Goal: Register for event/course

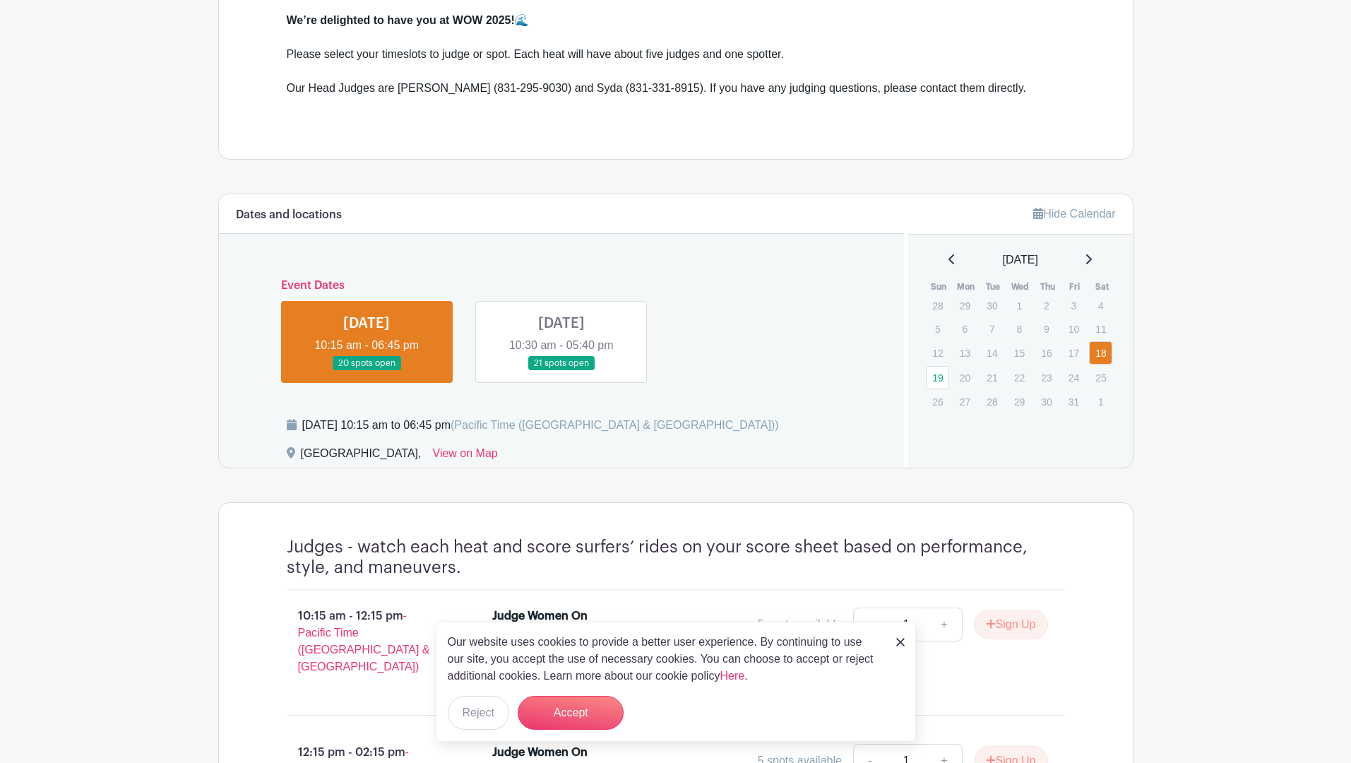
click at [366, 371] on link at bounding box center [366, 371] width 0 height 0
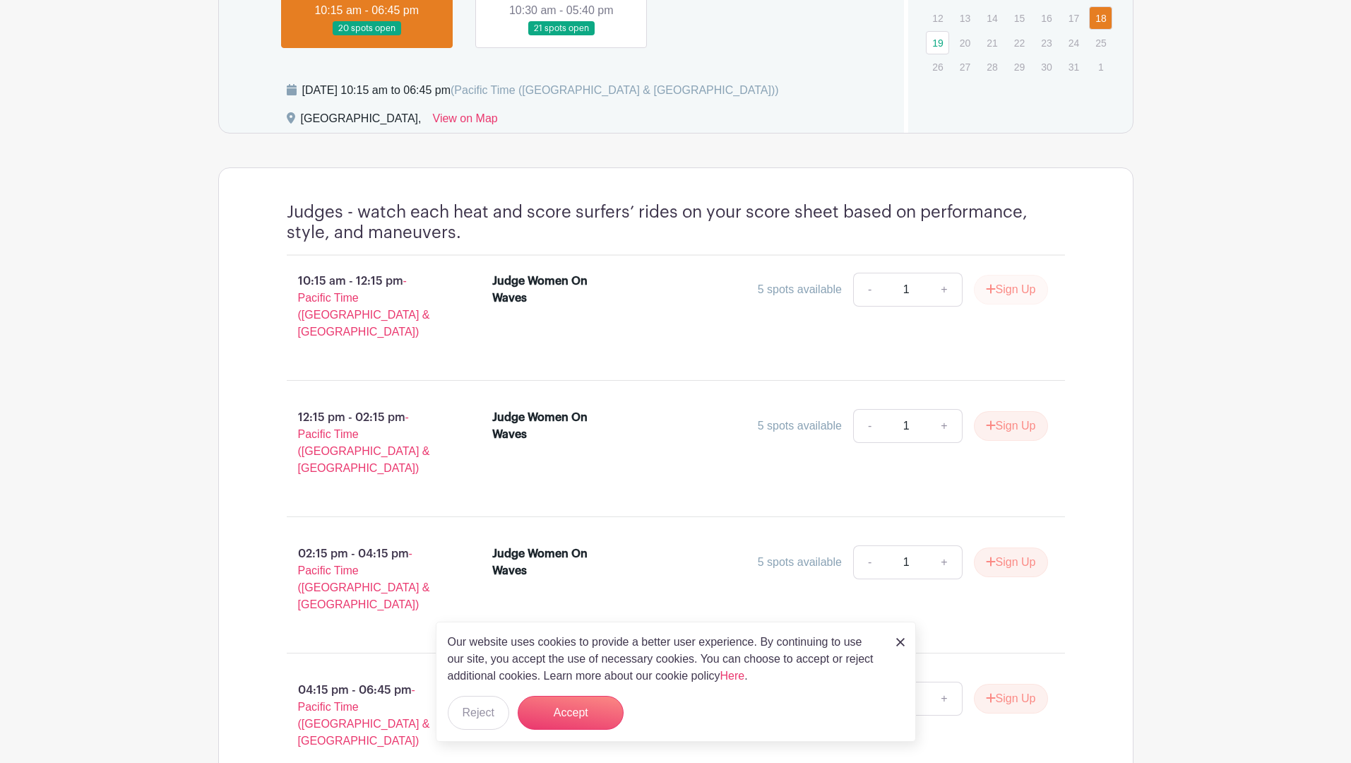
scroll to position [801, 0]
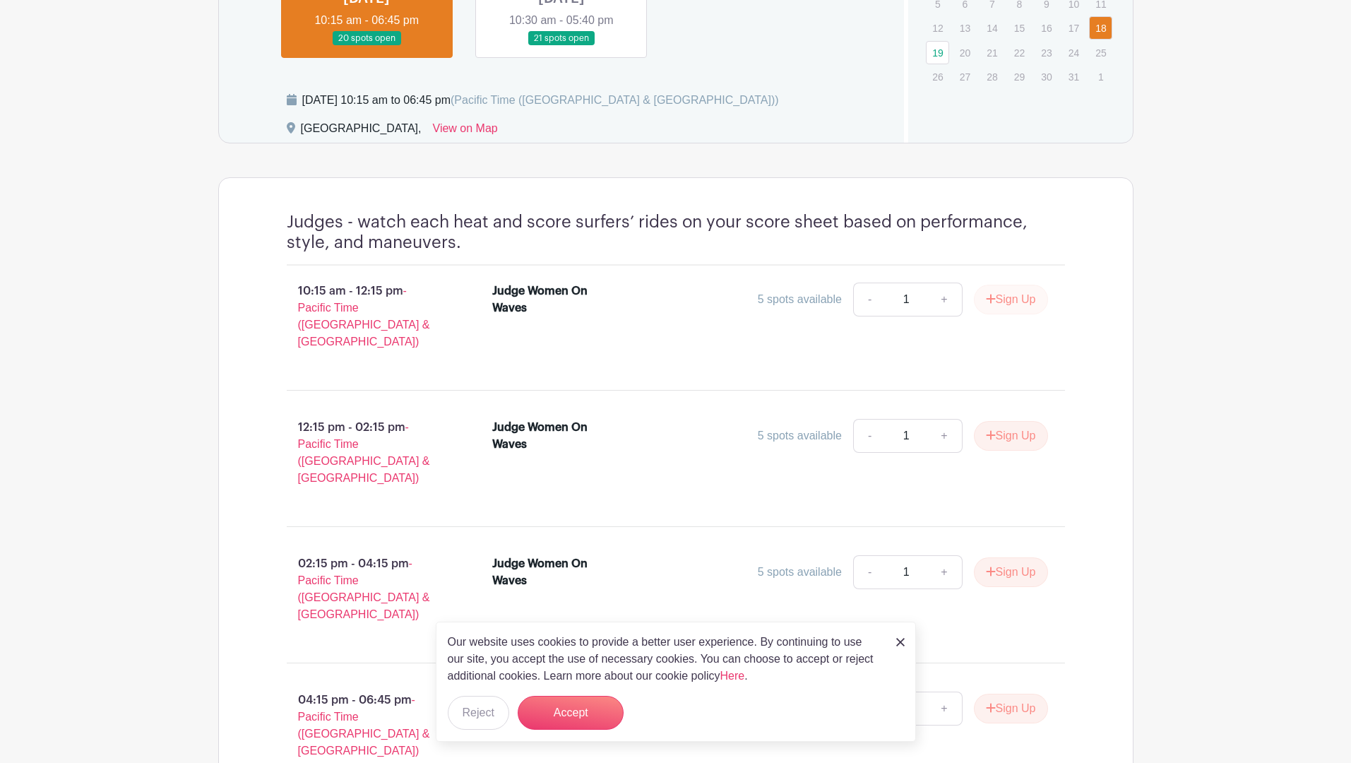
click at [1017, 287] on button "Sign Up" at bounding box center [1011, 300] width 74 height 30
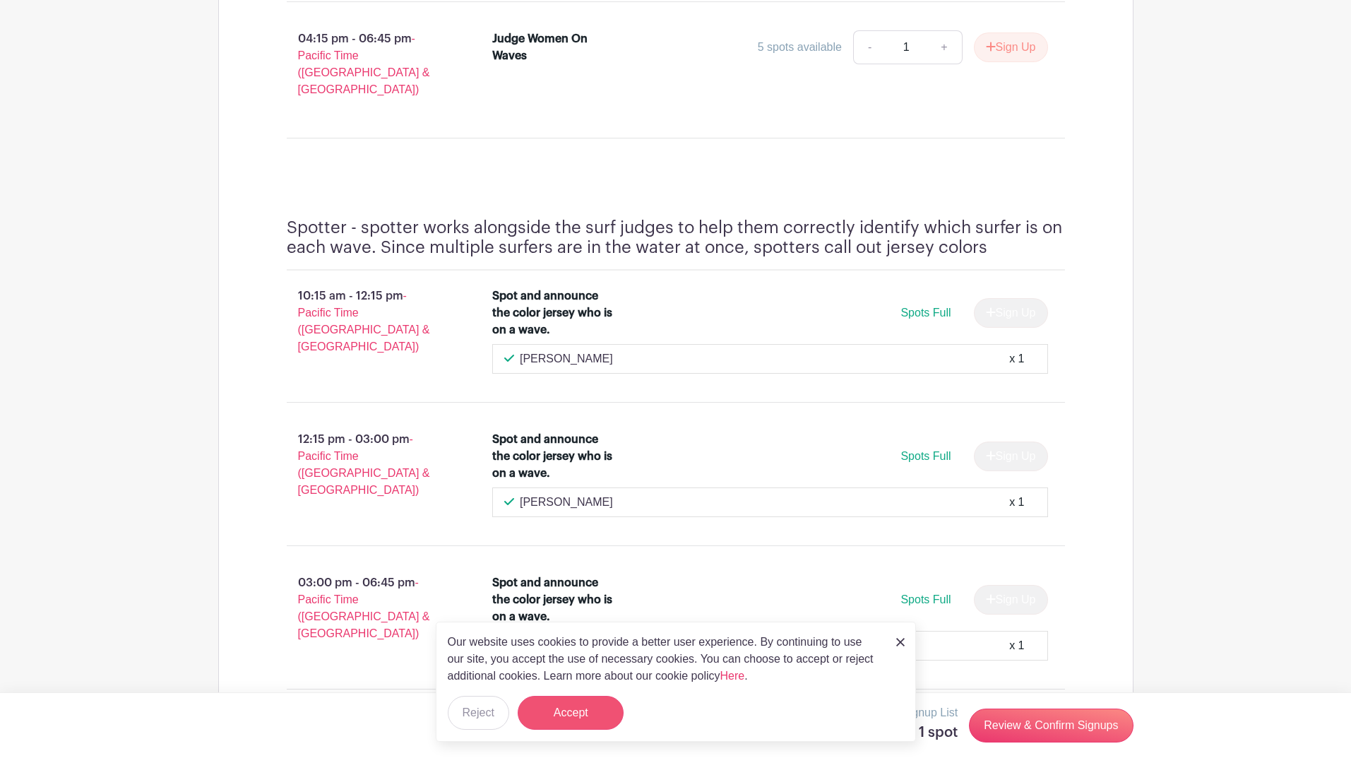
scroll to position [1451, 0]
click at [574, 710] on button "Accept" at bounding box center [571, 712] width 106 height 34
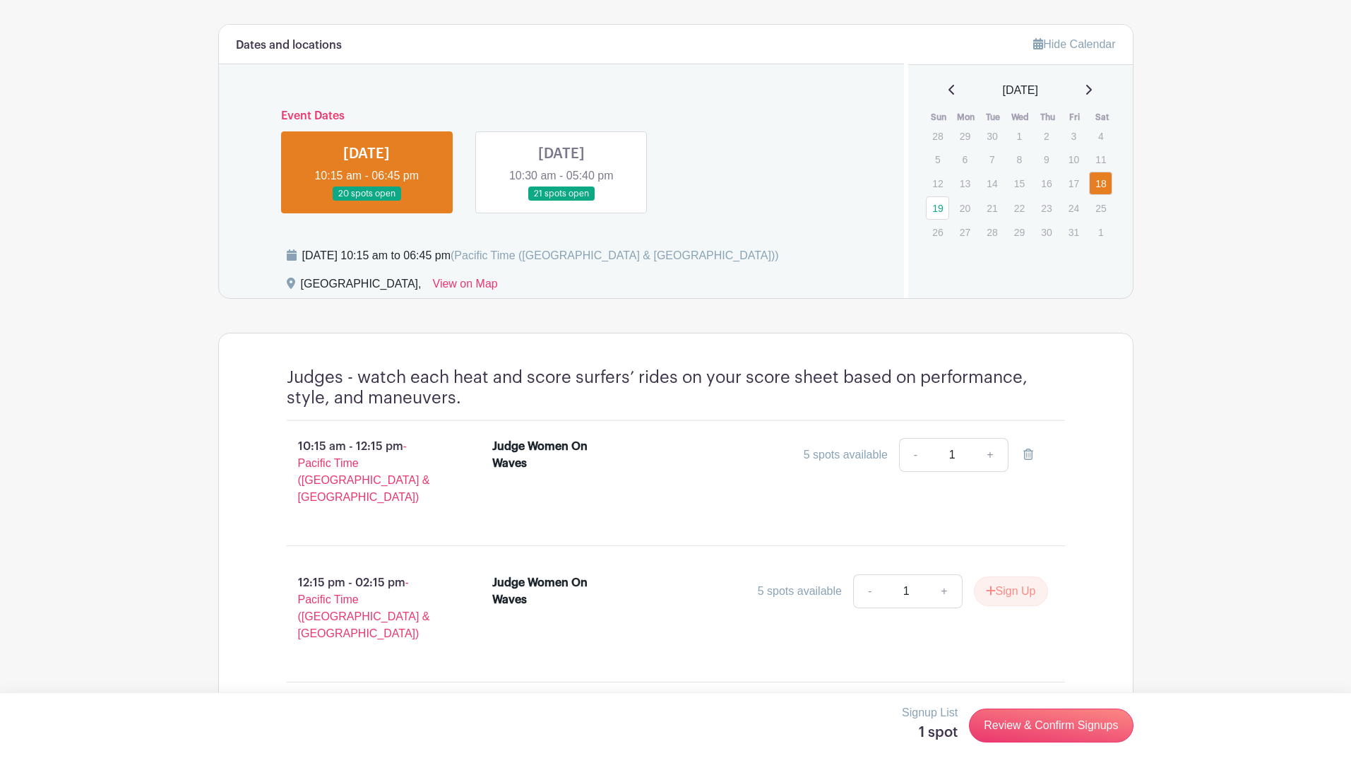
scroll to position [637, 0]
click at [561, 201] on link at bounding box center [561, 201] width 0 height 0
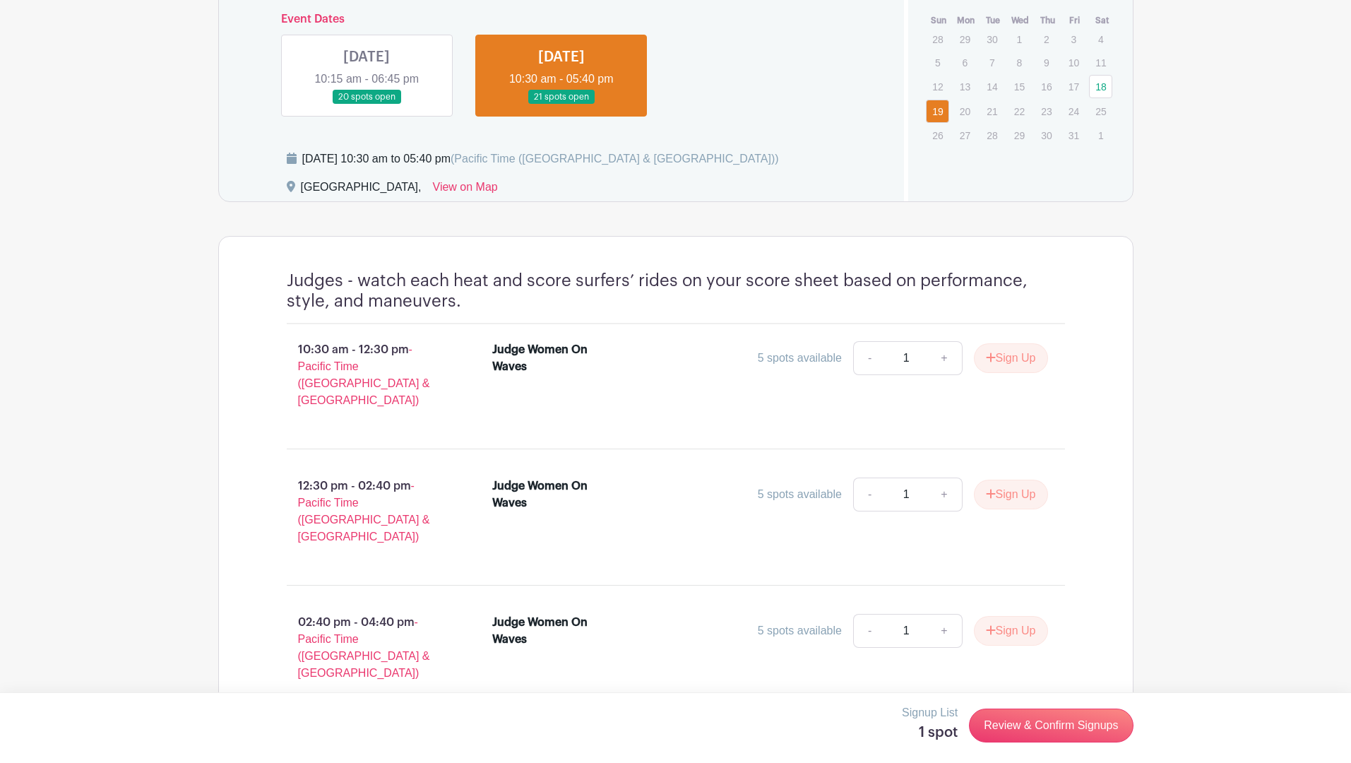
scroll to position [719, 0]
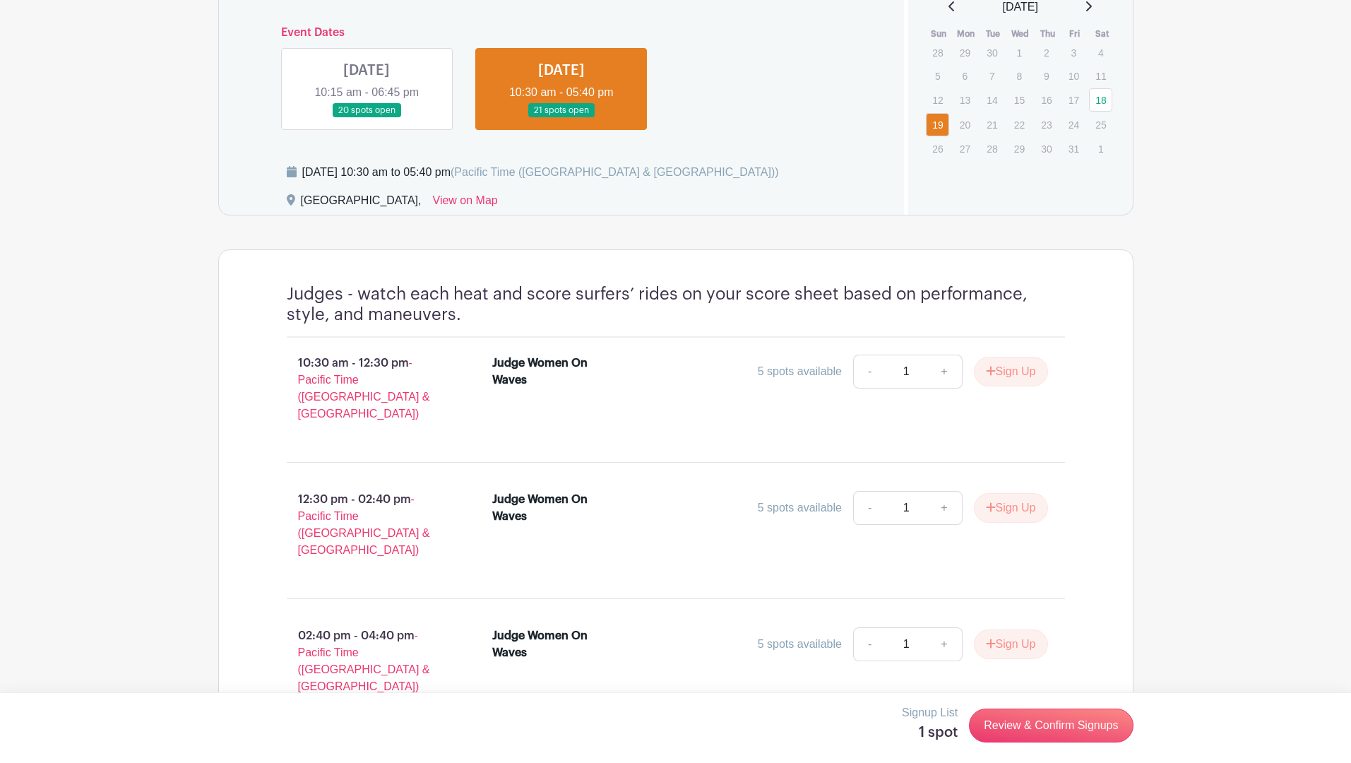
click at [938, 371] on link "+" at bounding box center [943, 371] width 35 height 34
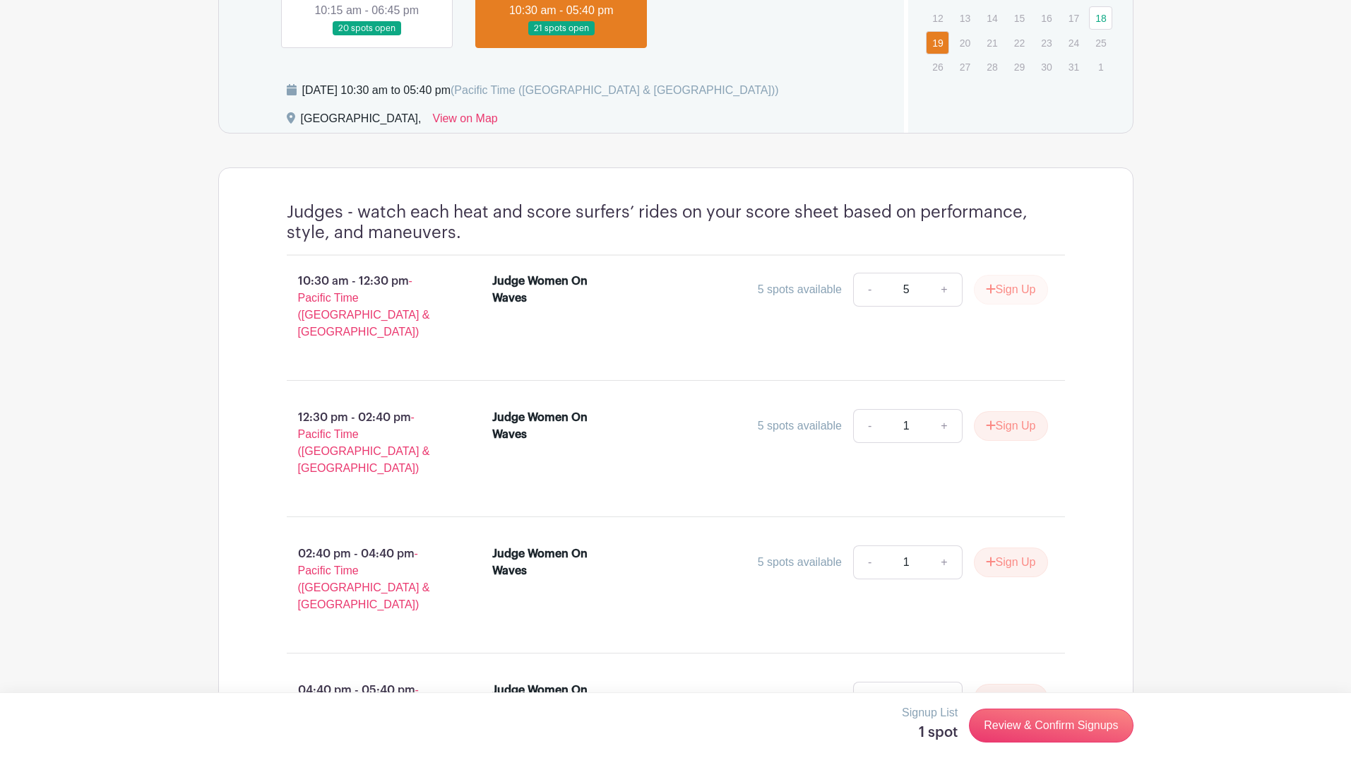
scroll to position [816, 0]
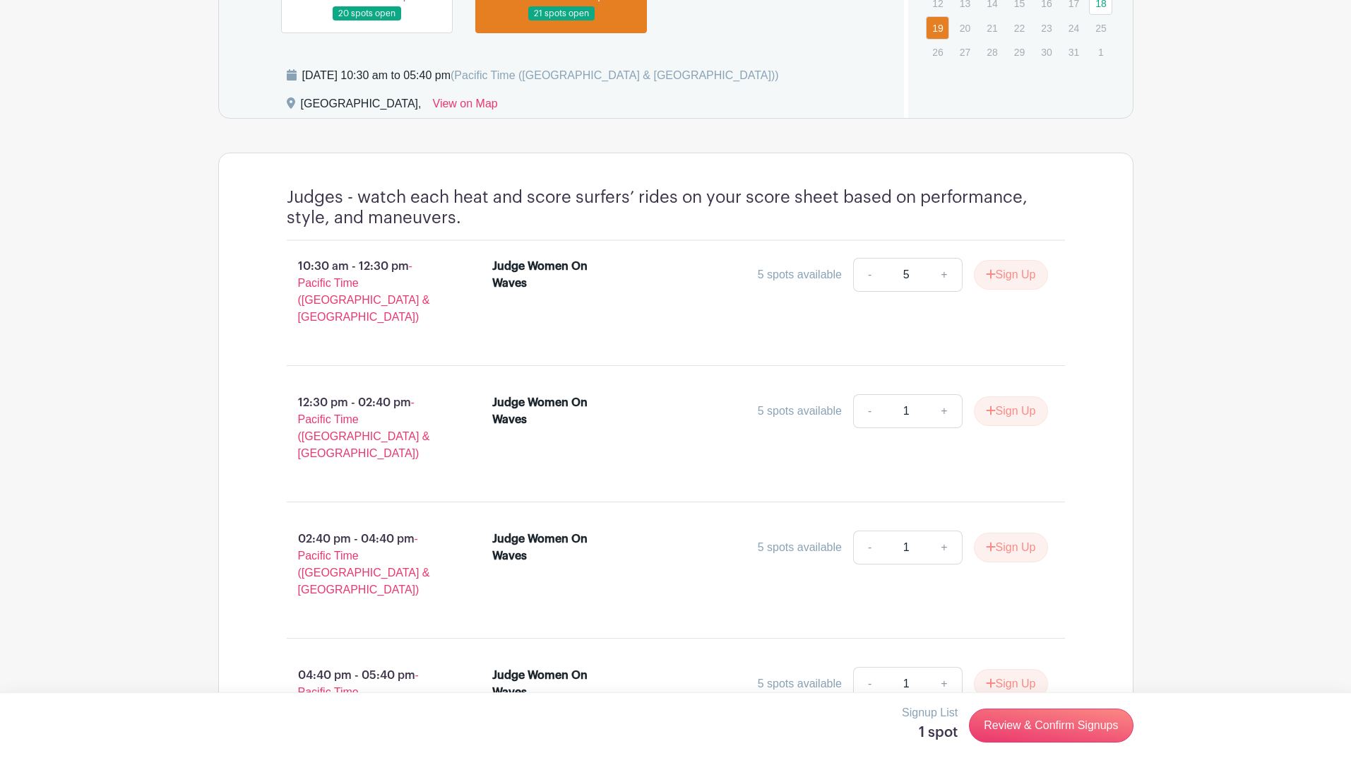
click at [938, 270] on link "+" at bounding box center [943, 275] width 35 height 34
click at [861, 272] on link "-" at bounding box center [869, 275] width 32 height 34
click at [939, 272] on link "+" at bounding box center [943, 275] width 35 height 34
type input "5"
click at [941, 394] on link "+" at bounding box center [943, 411] width 35 height 34
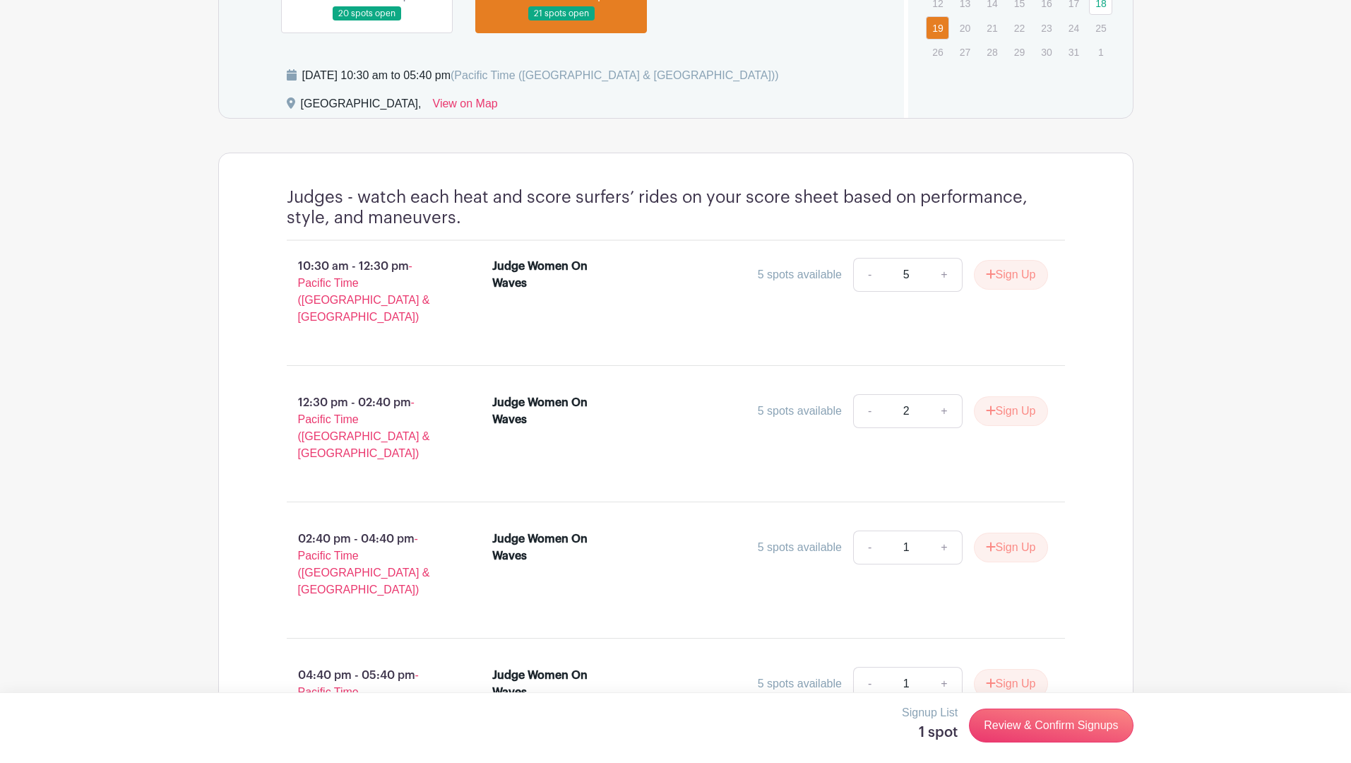
click at [941, 394] on link "+" at bounding box center [943, 411] width 35 height 34
type input "5"
click at [941, 394] on link "+" at bounding box center [943, 411] width 35 height 34
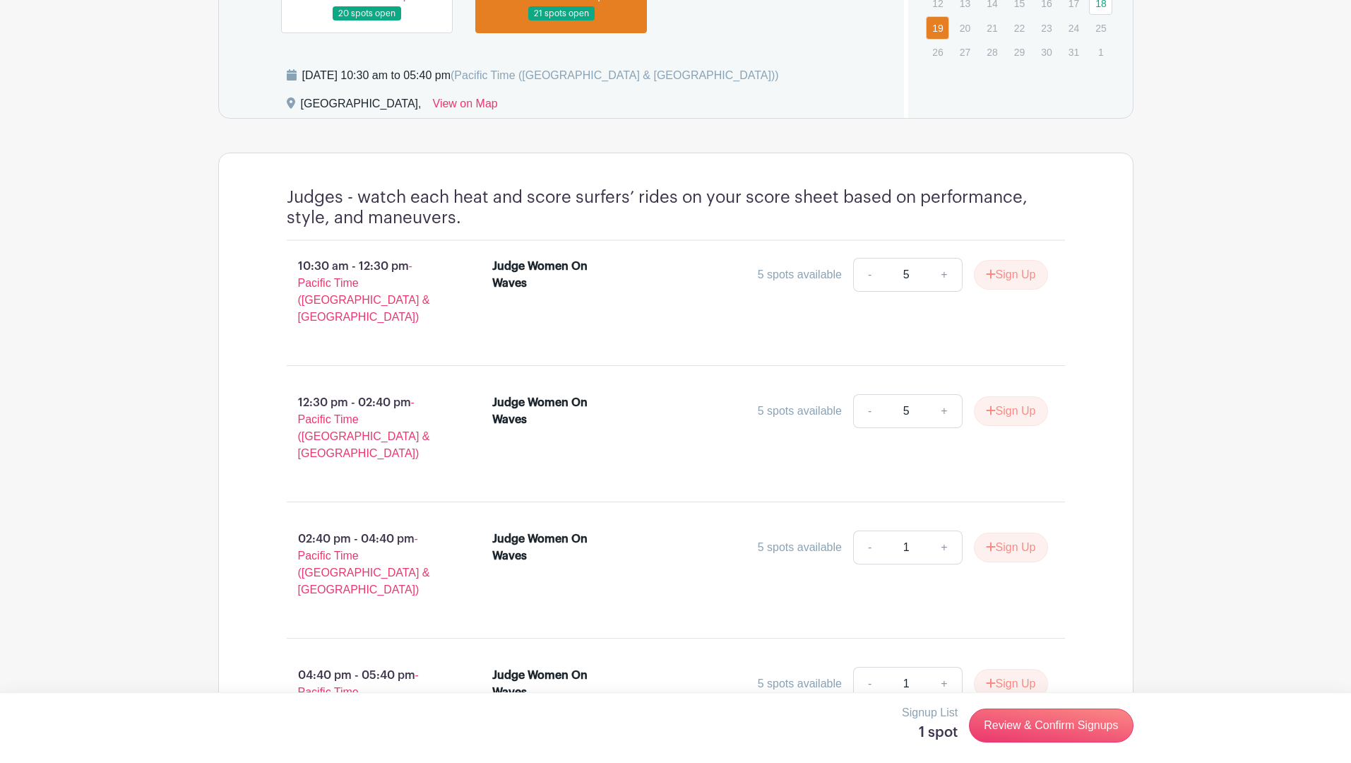
click at [945, 530] on link "+" at bounding box center [943, 547] width 35 height 34
type input "5"
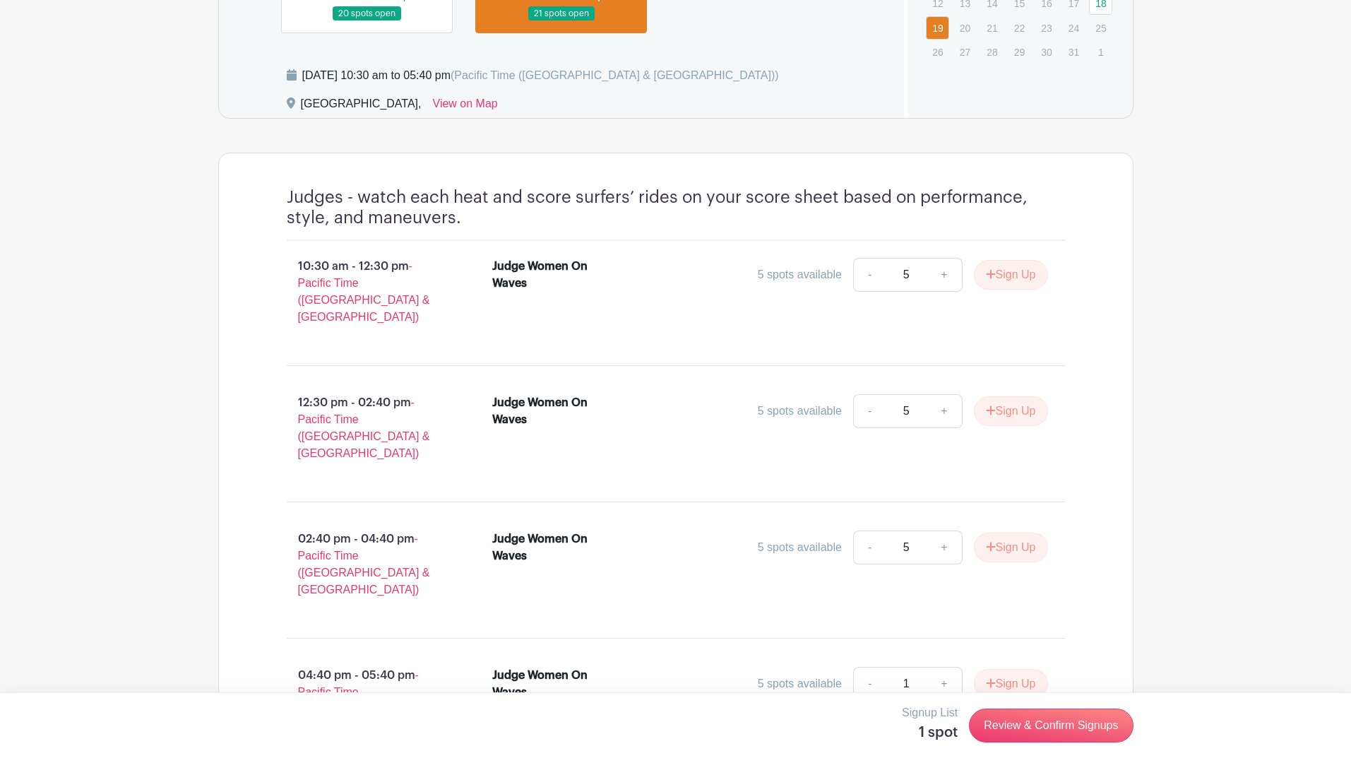
click at [938, 667] on link "+" at bounding box center [943, 684] width 35 height 34
type input "5"
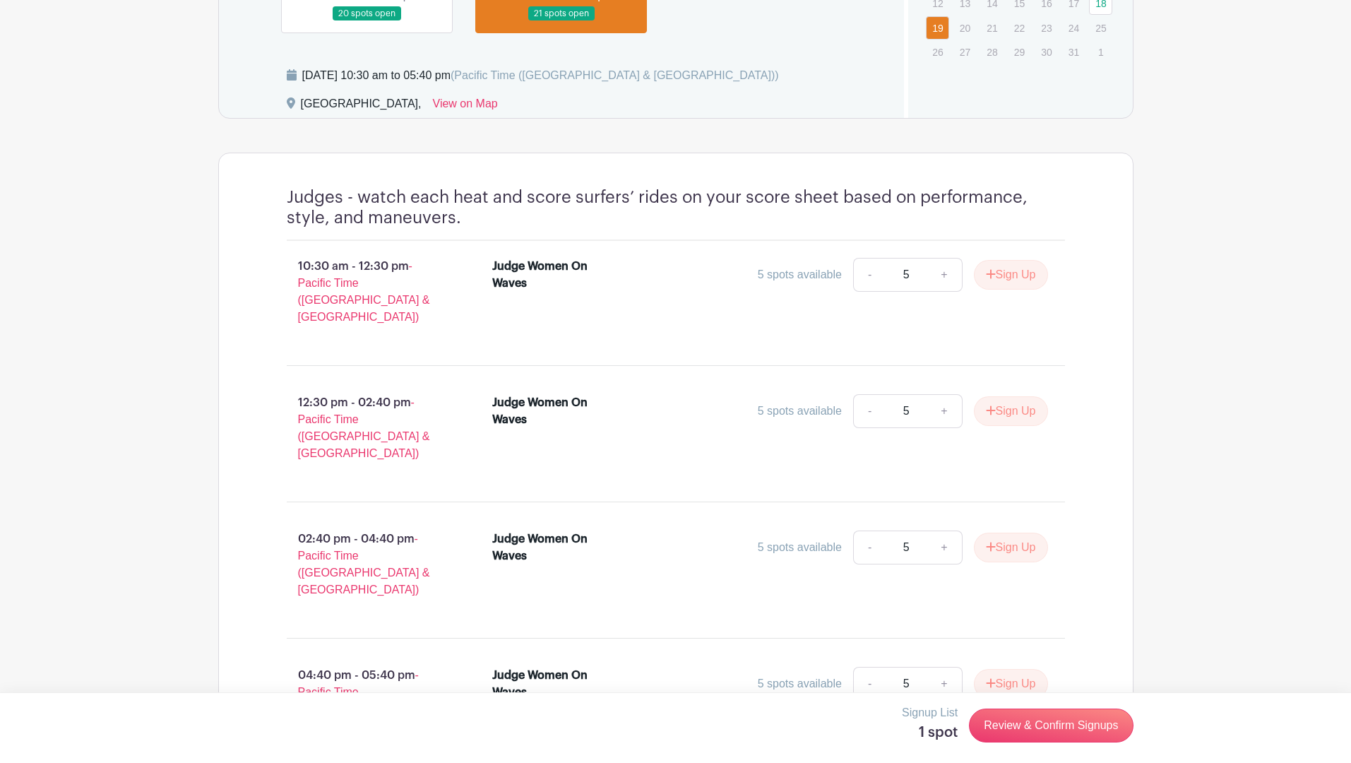
click at [938, 667] on link "+" at bounding box center [943, 684] width 35 height 34
click at [994, 275] on button "Sign Up" at bounding box center [1011, 275] width 74 height 30
click at [1008, 396] on button "Sign Up" at bounding box center [1011, 411] width 74 height 30
click at [1015, 532] on button "Sign Up" at bounding box center [1011, 547] width 74 height 30
click at [1015, 669] on button "Sign Up" at bounding box center [1011, 684] width 74 height 30
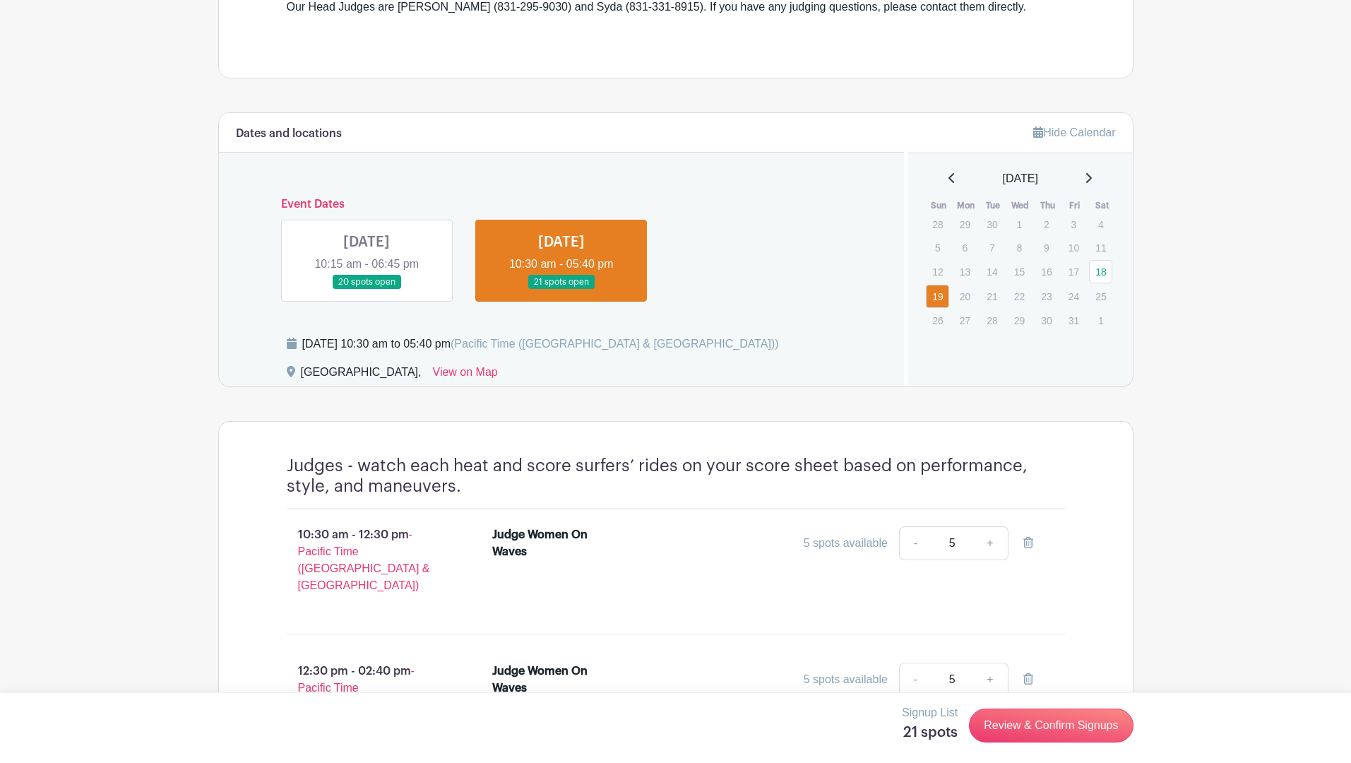
scroll to position [593, 0]
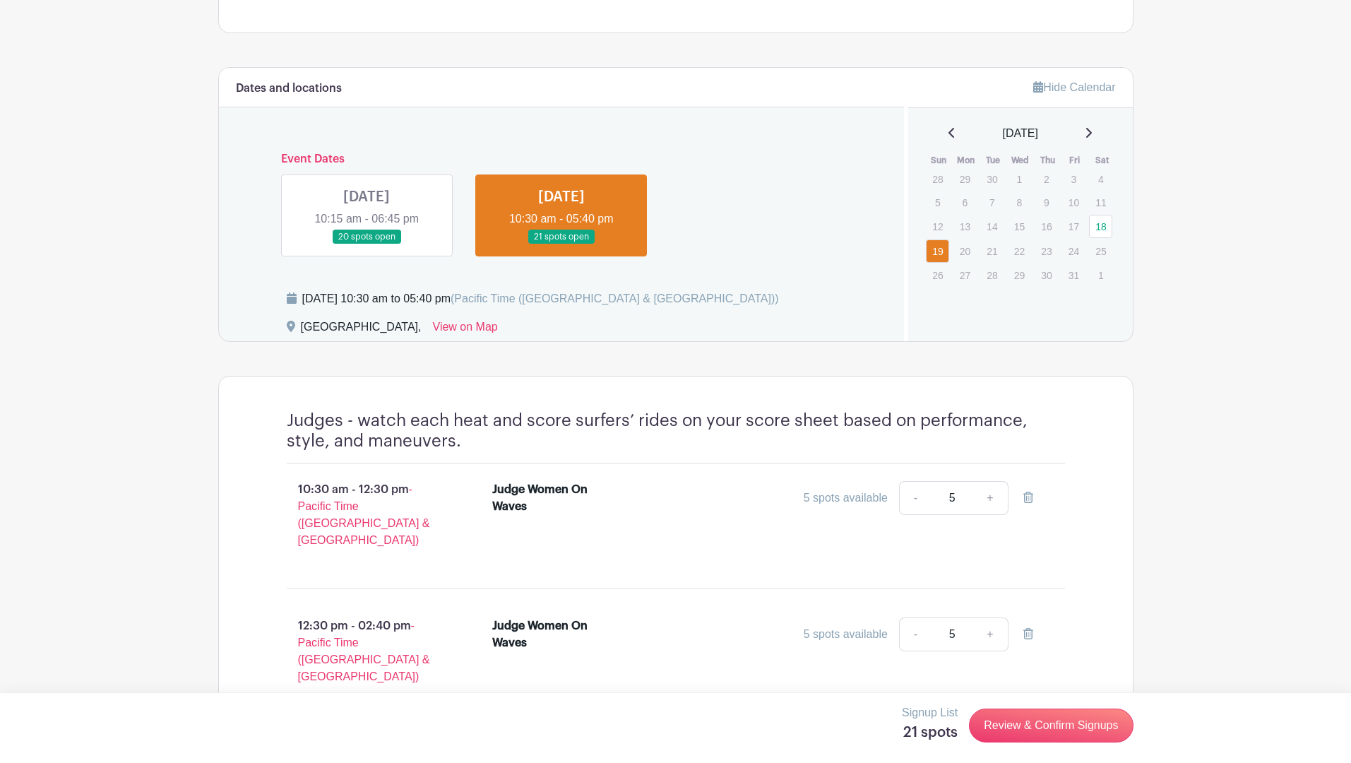
click at [561, 244] on link at bounding box center [561, 244] width 0 height 0
click at [366, 244] on link at bounding box center [366, 244] width 0 height 0
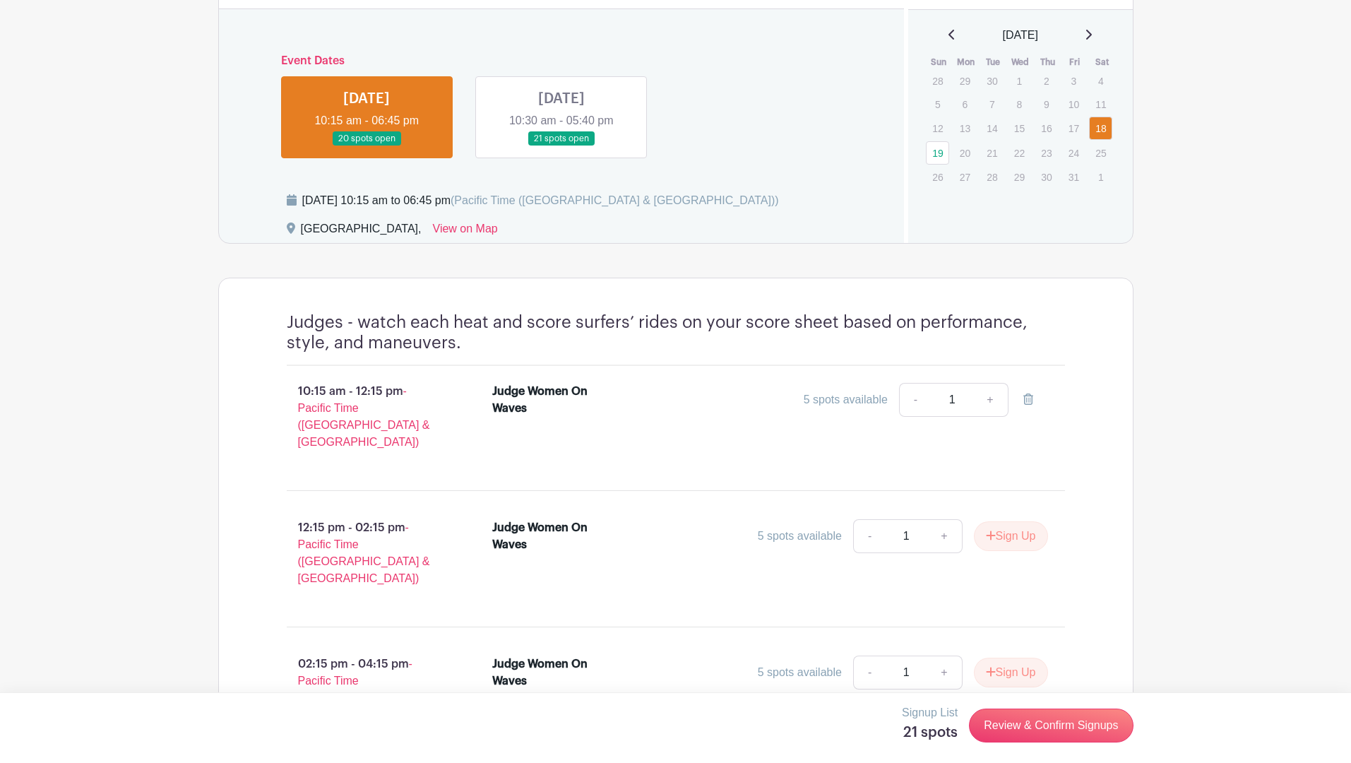
scroll to position [738, 0]
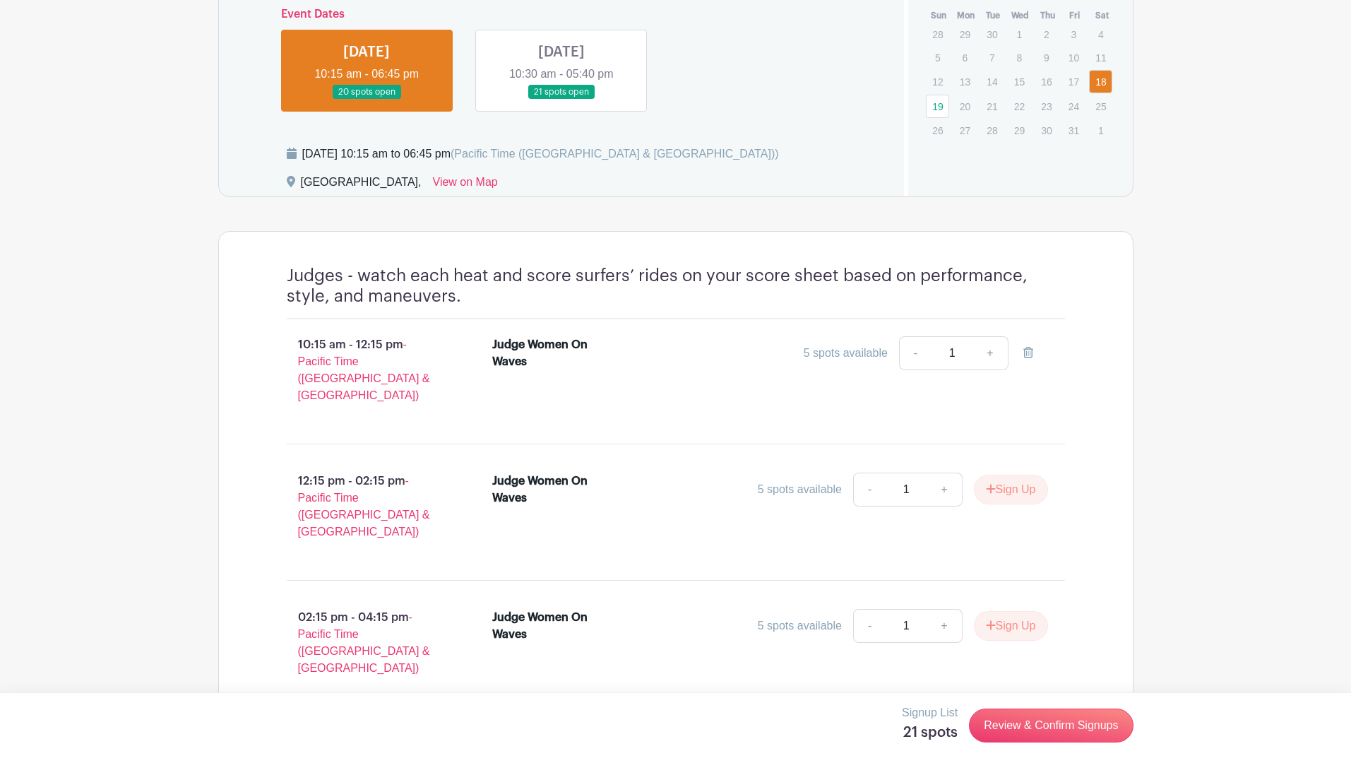
click at [991, 349] on link "+" at bounding box center [989, 353] width 35 height 34
type input "2"
click at [991, 349] on link "+" at bounding box center [989, 353] width 35 height 34
type input "3"
click at [991, 349] on link "+" at bounding box center [989, 353] width 35 height 34
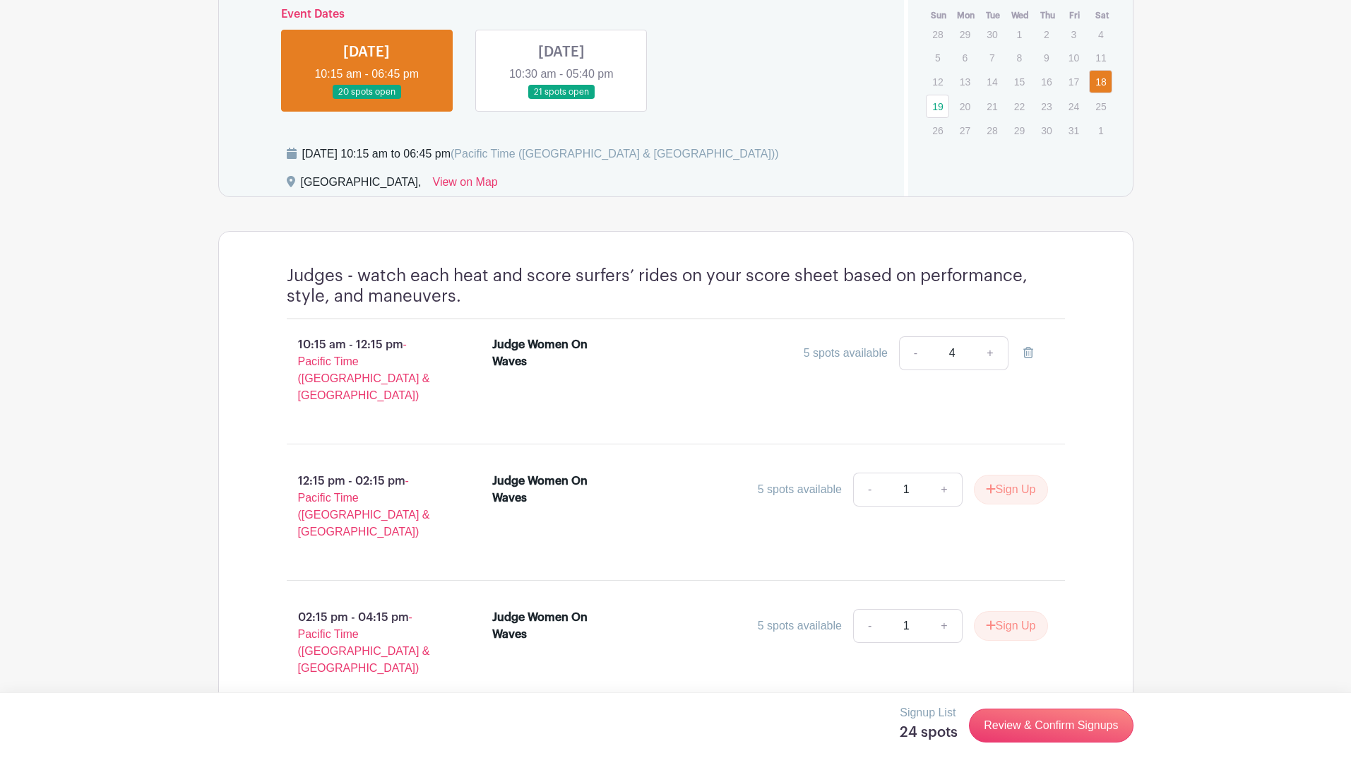
click at [991, 349] on link "+" at bounding box center [989, 353] width 35 height 34
type input "5"
click at [991, 349] on link "+" at bounding box center [989, 353] width 35 height 34
click at [1029, 348] on icon at bounding box center [1028, 352] width 10 height 11
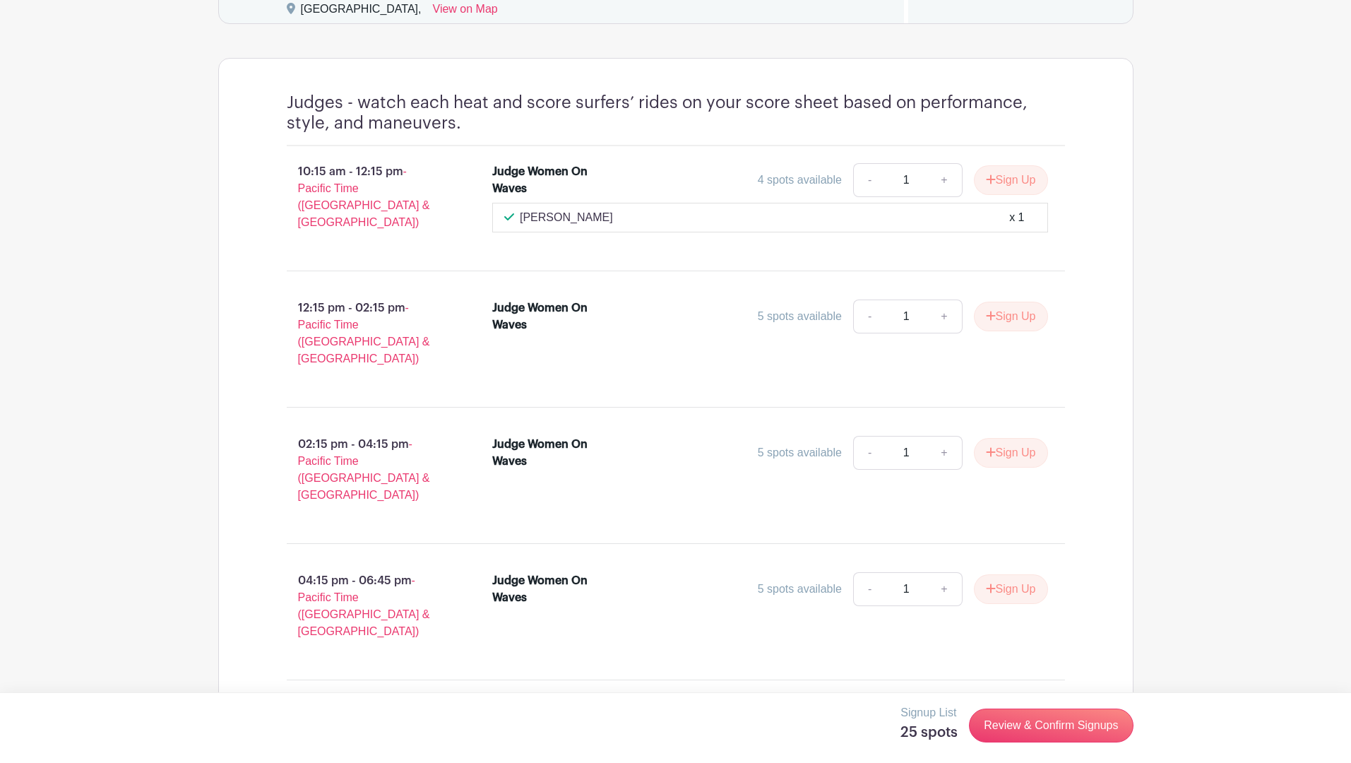
scroll to position [915, 0]
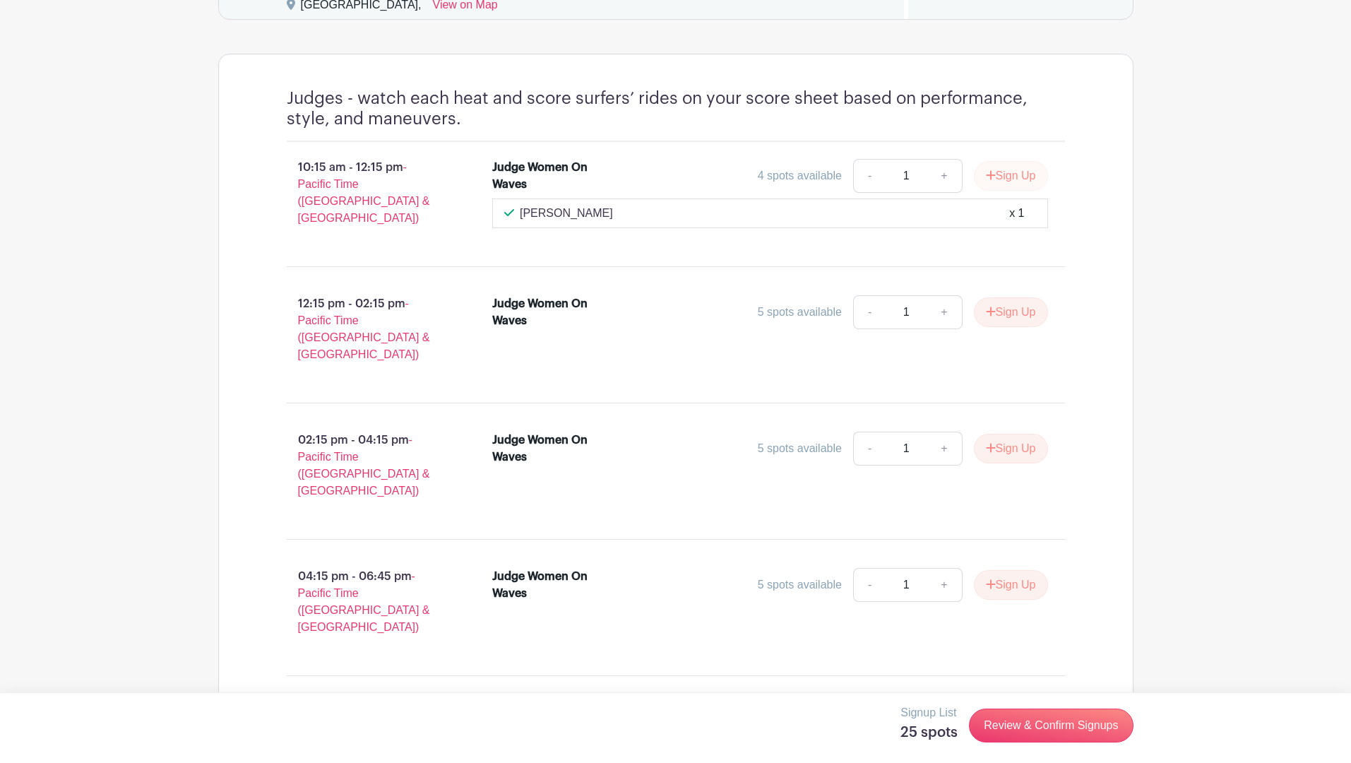
click at [1005, 171] on button "Sign Up" at bounding box center [1011, 176] width 74 height 30
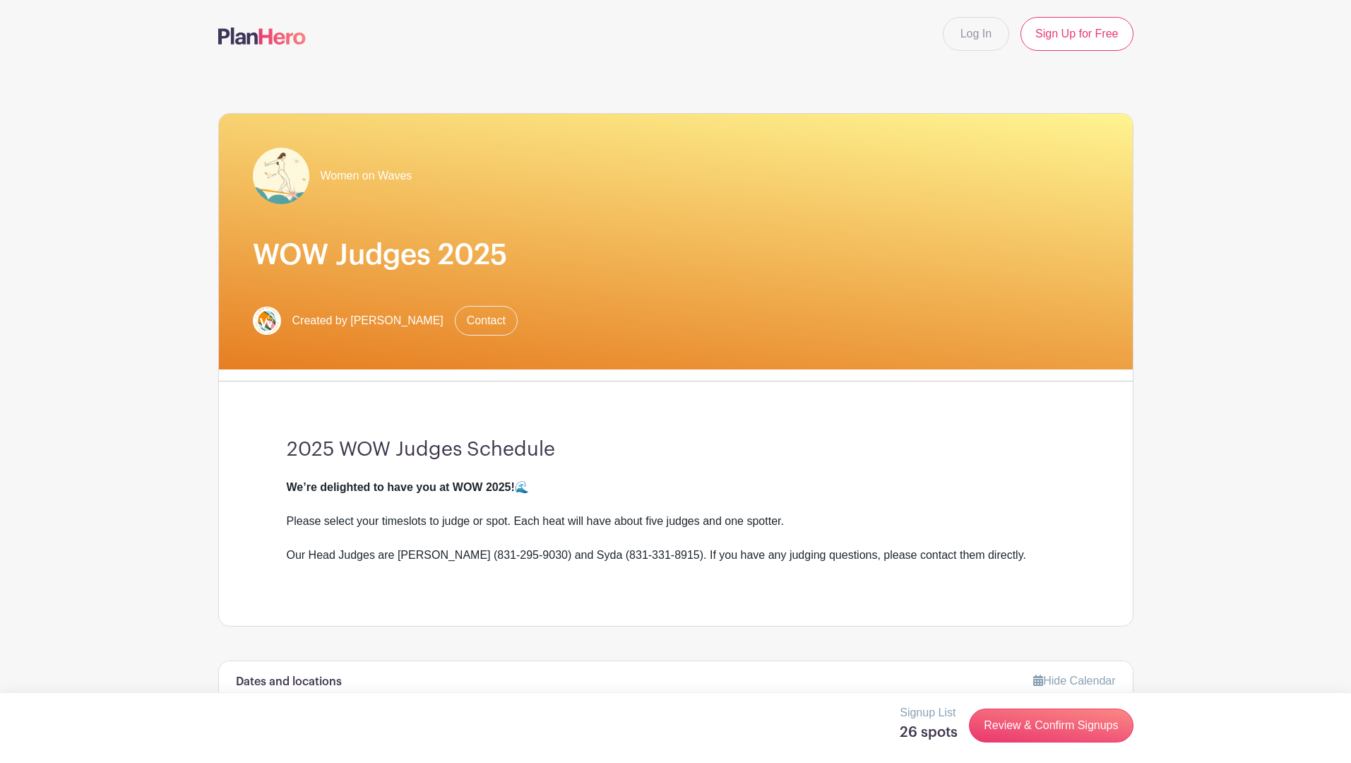
scroll to position [0, 0]
